Goal: Check status: Check status

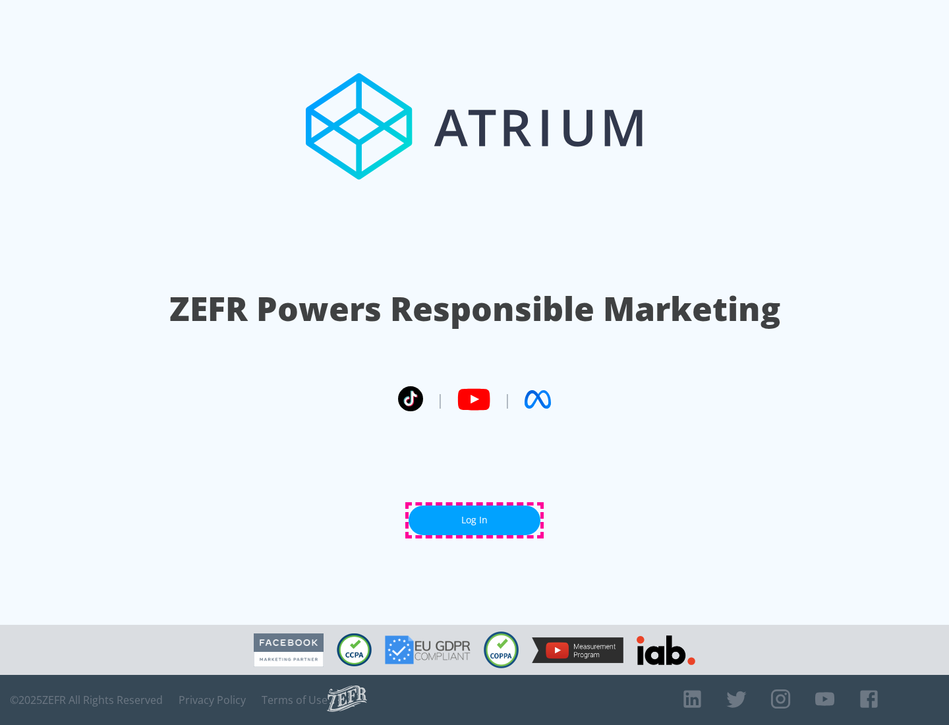
click at [474, 520] on link "Log In" at bounding box center [474, 520] width 132 height 30
